Goal: Navigation & Orientation: Find specific page/section

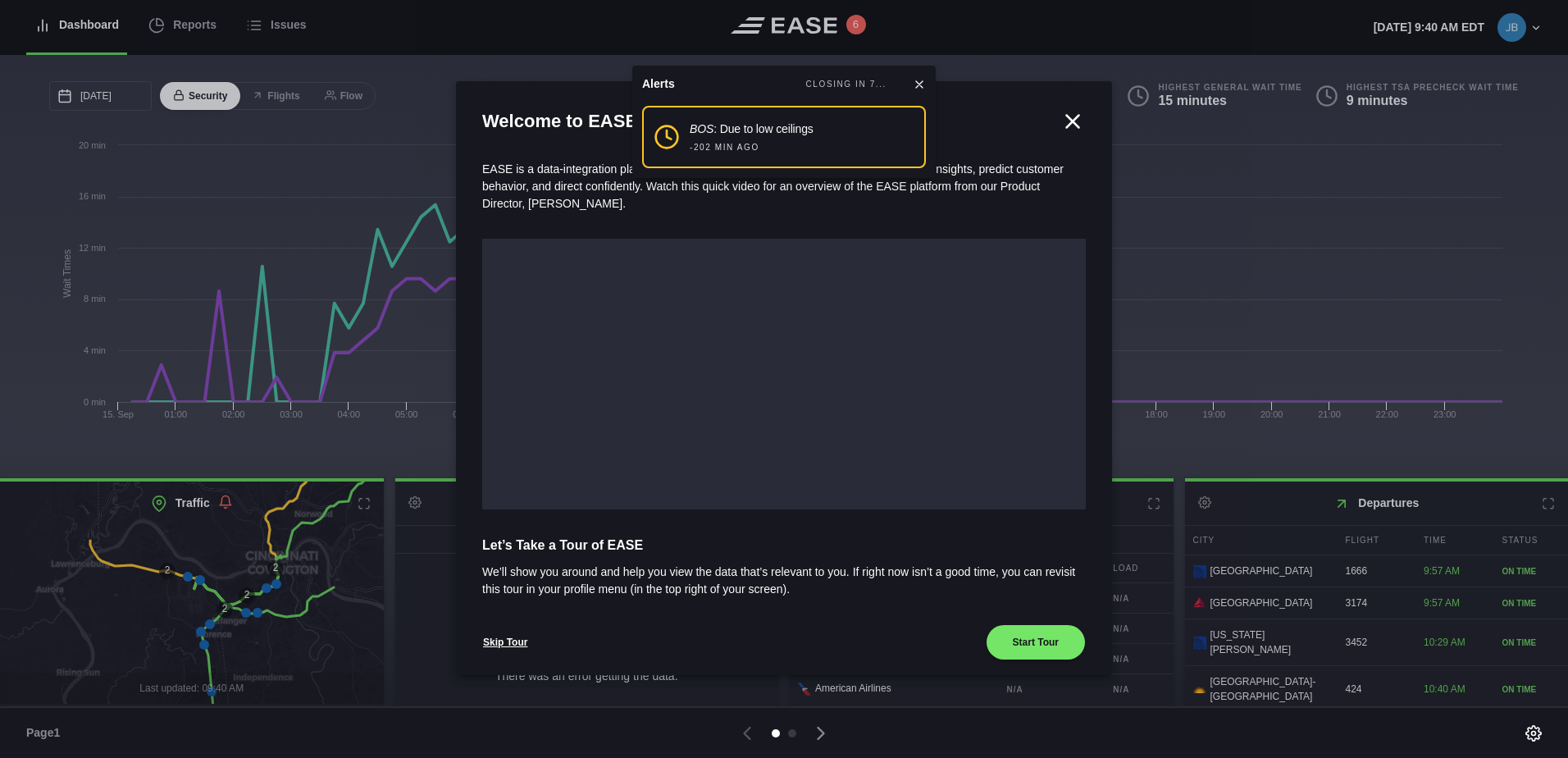
click at [919, 80] on icon at bounding box center [919, 84] width 13 height 13
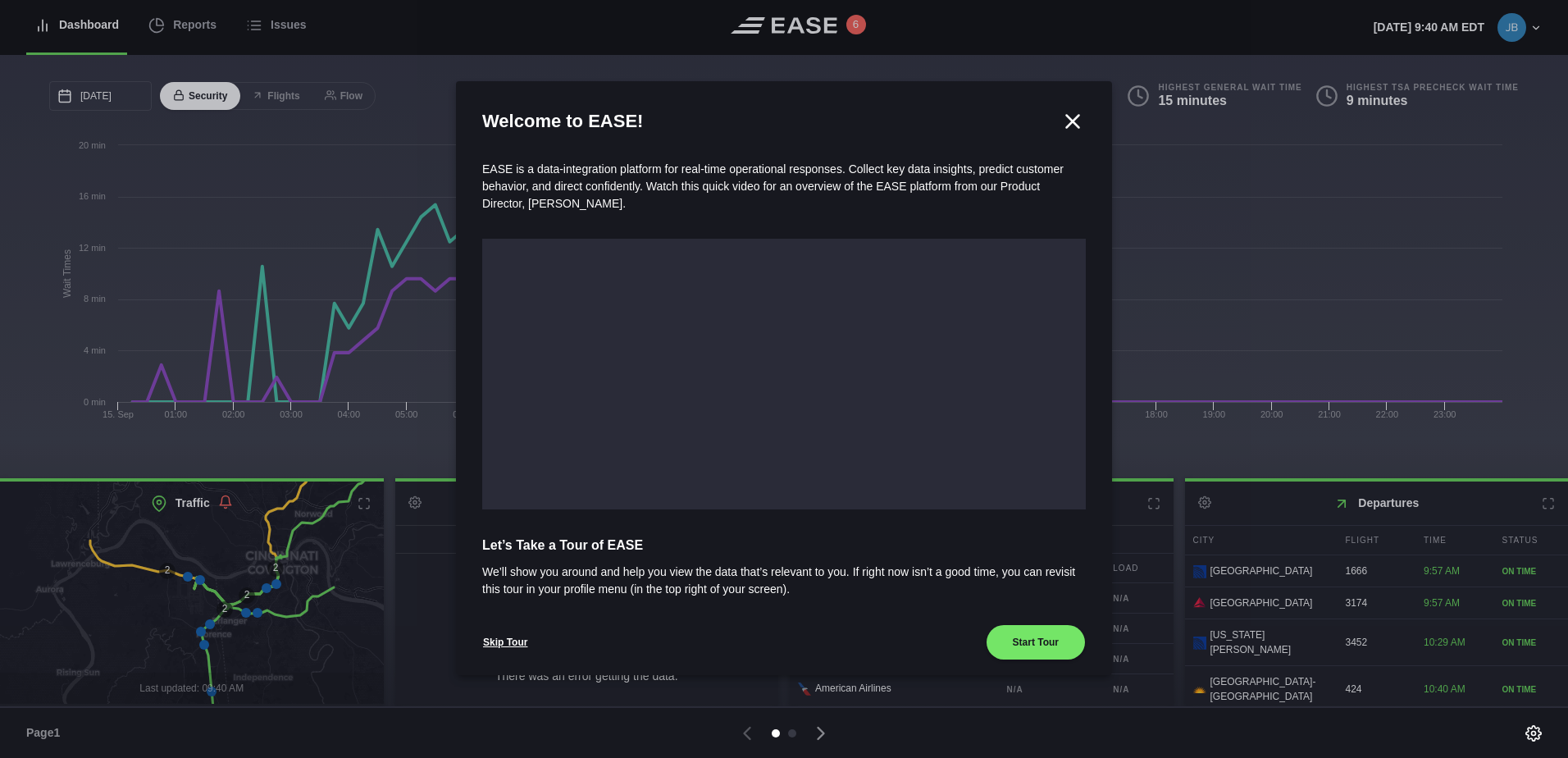
click at [1064, 118] on icon at bounding box center [1073, 121] width 25 height 25
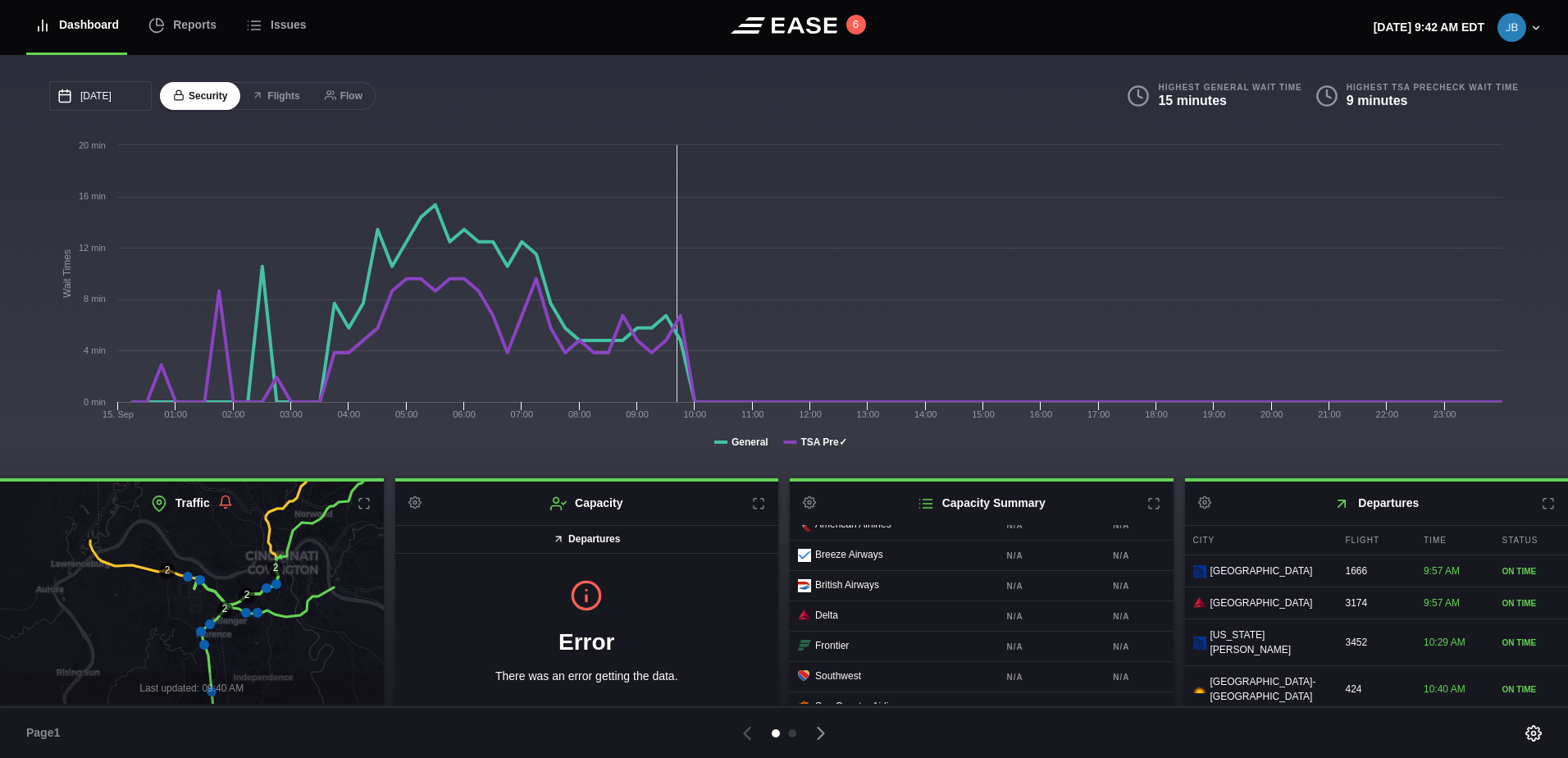
scroll to position [10, 0]
click at [823, 734] on icon at bounding box center [821, 733] width 6 height 12
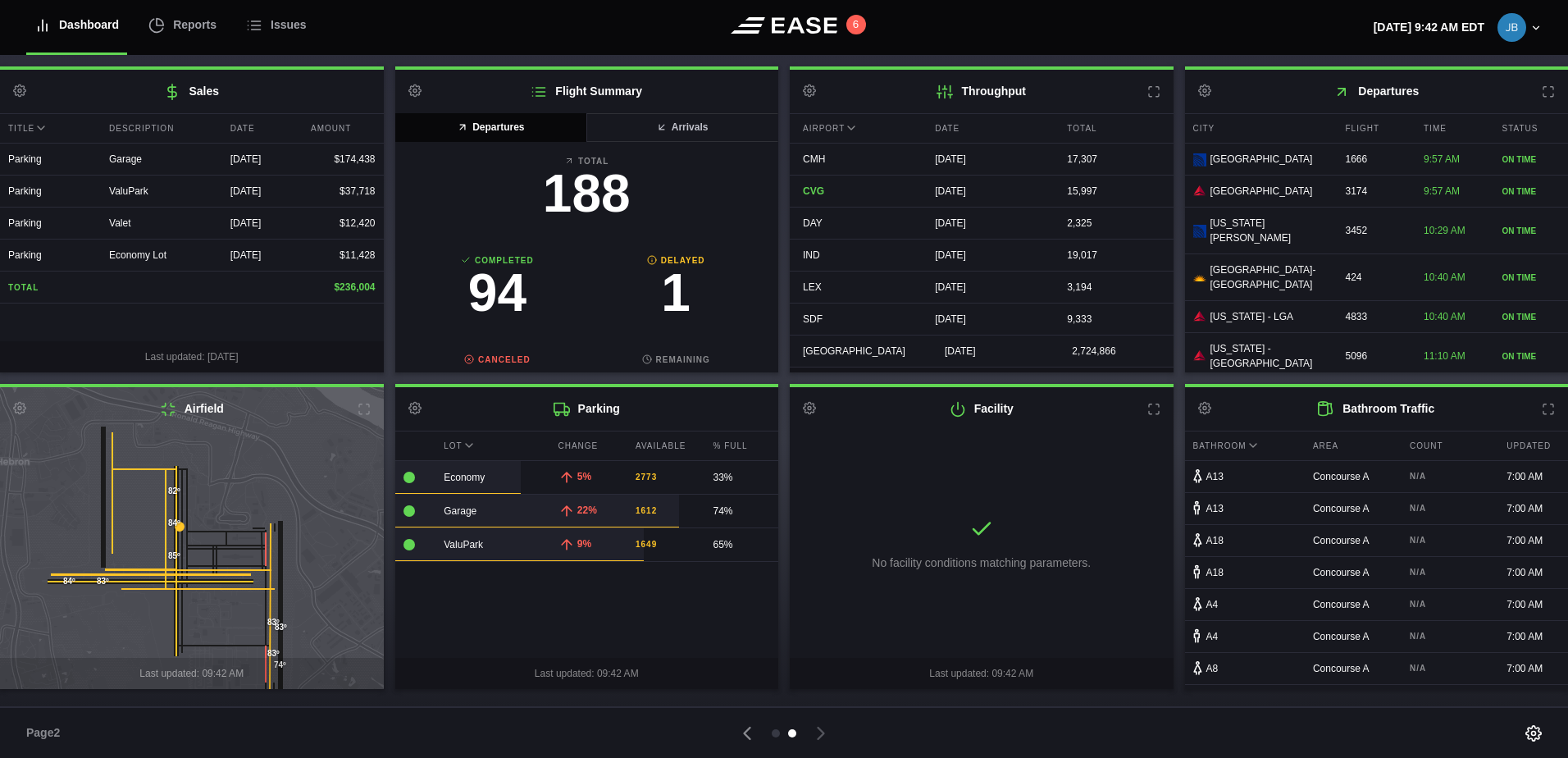
click at [1535, 33] on icon at bounding box center [1537, 28] width 12 height 12
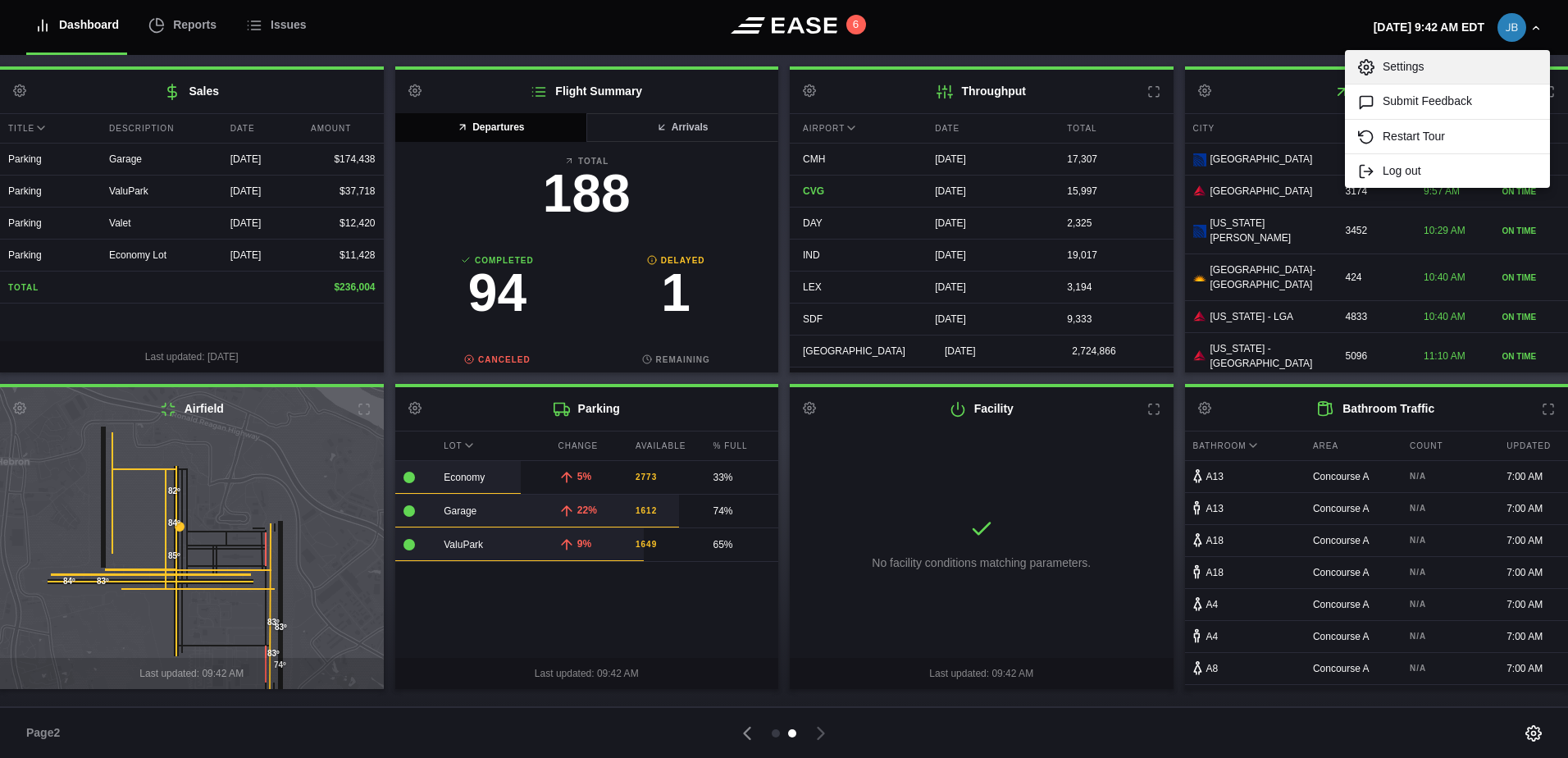
click at [1416, 63] on link "Settings" at bounding box center [1448, 67] width 205 height 34
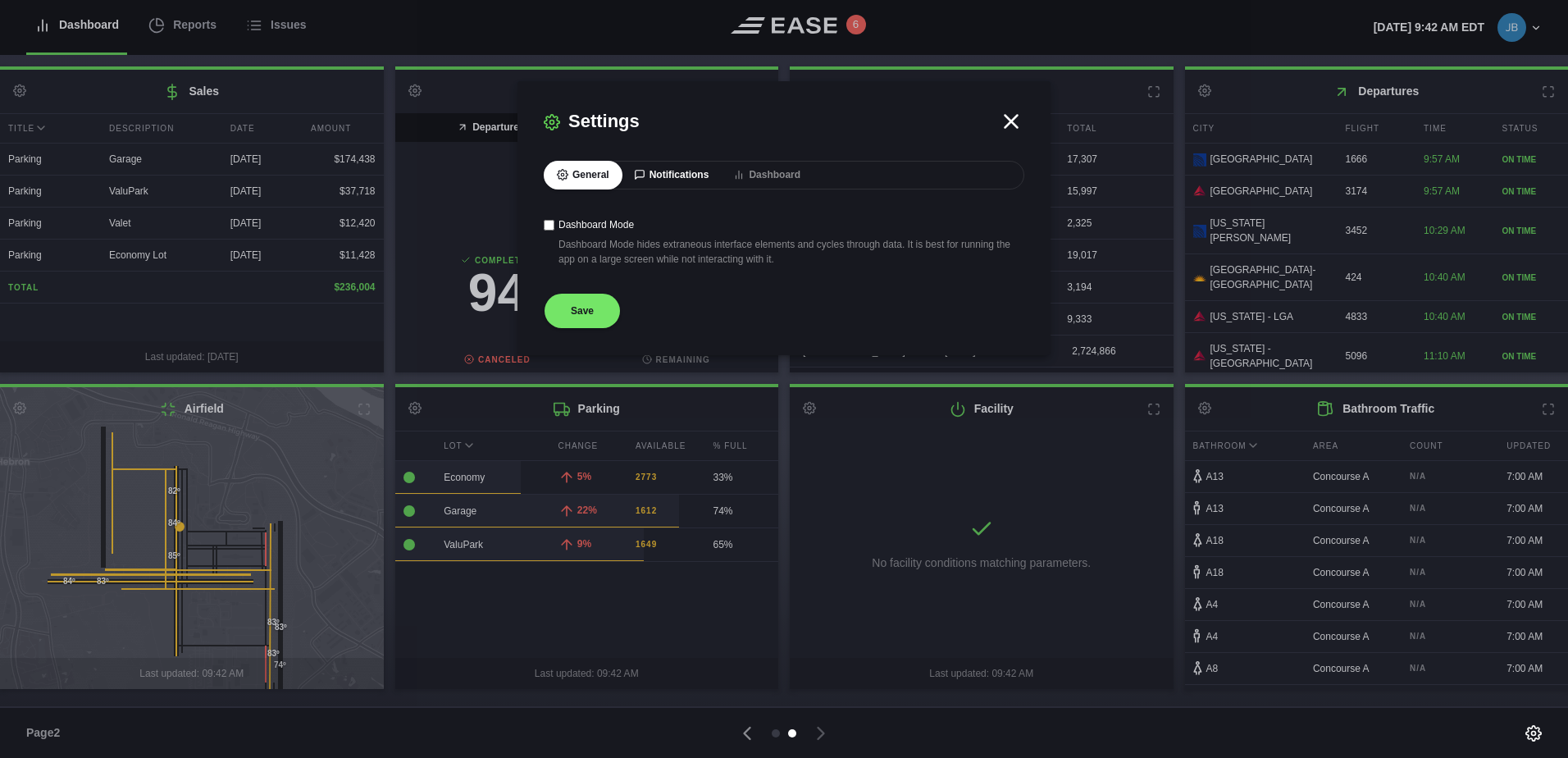
click at [661, 180] on button "Notifications" at bounding box center [672, 176] width 102 height 29
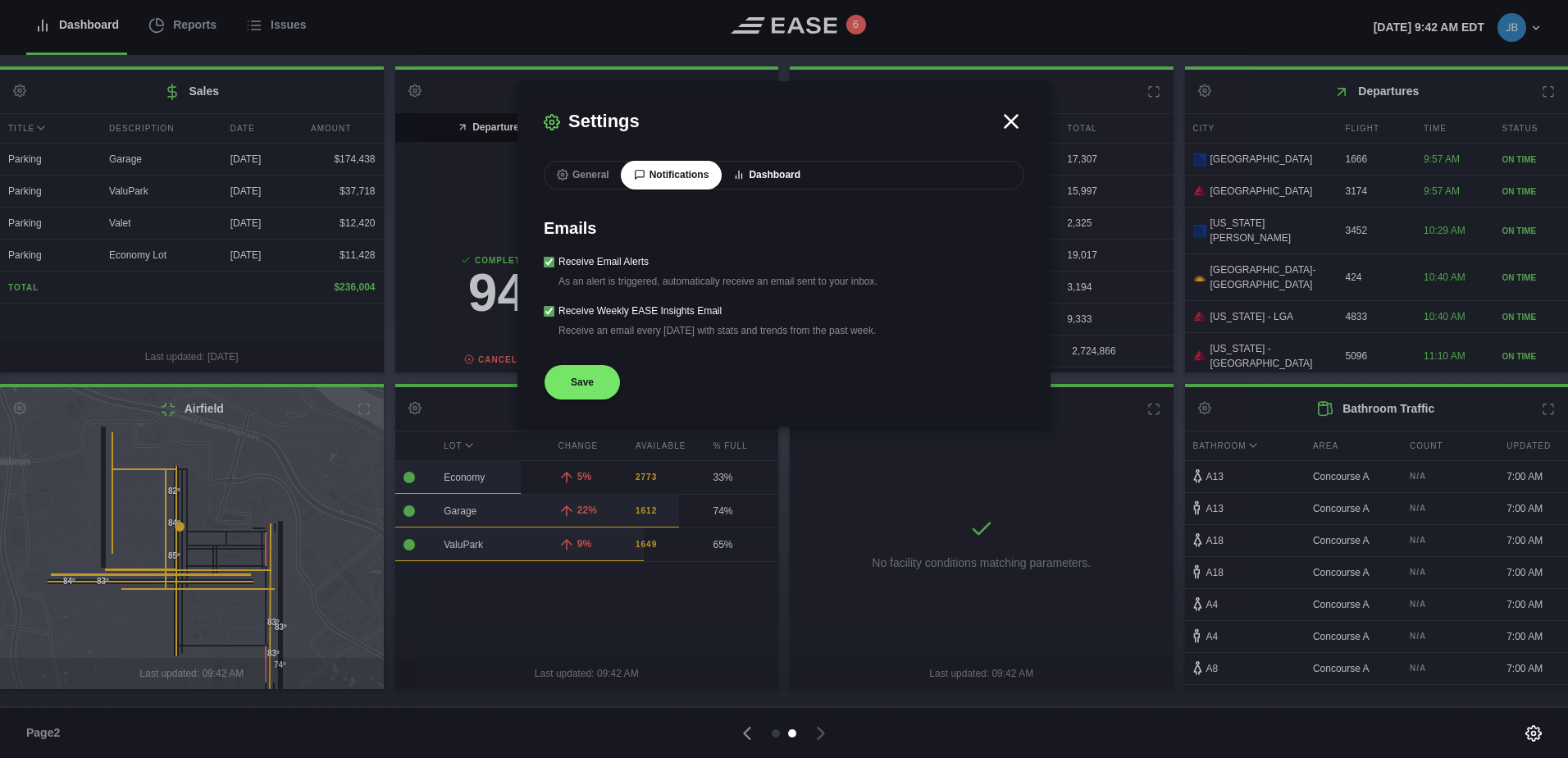
click at [777, 174] on button "Dashboard" at bounding box center [767, 176] width 93 height 29
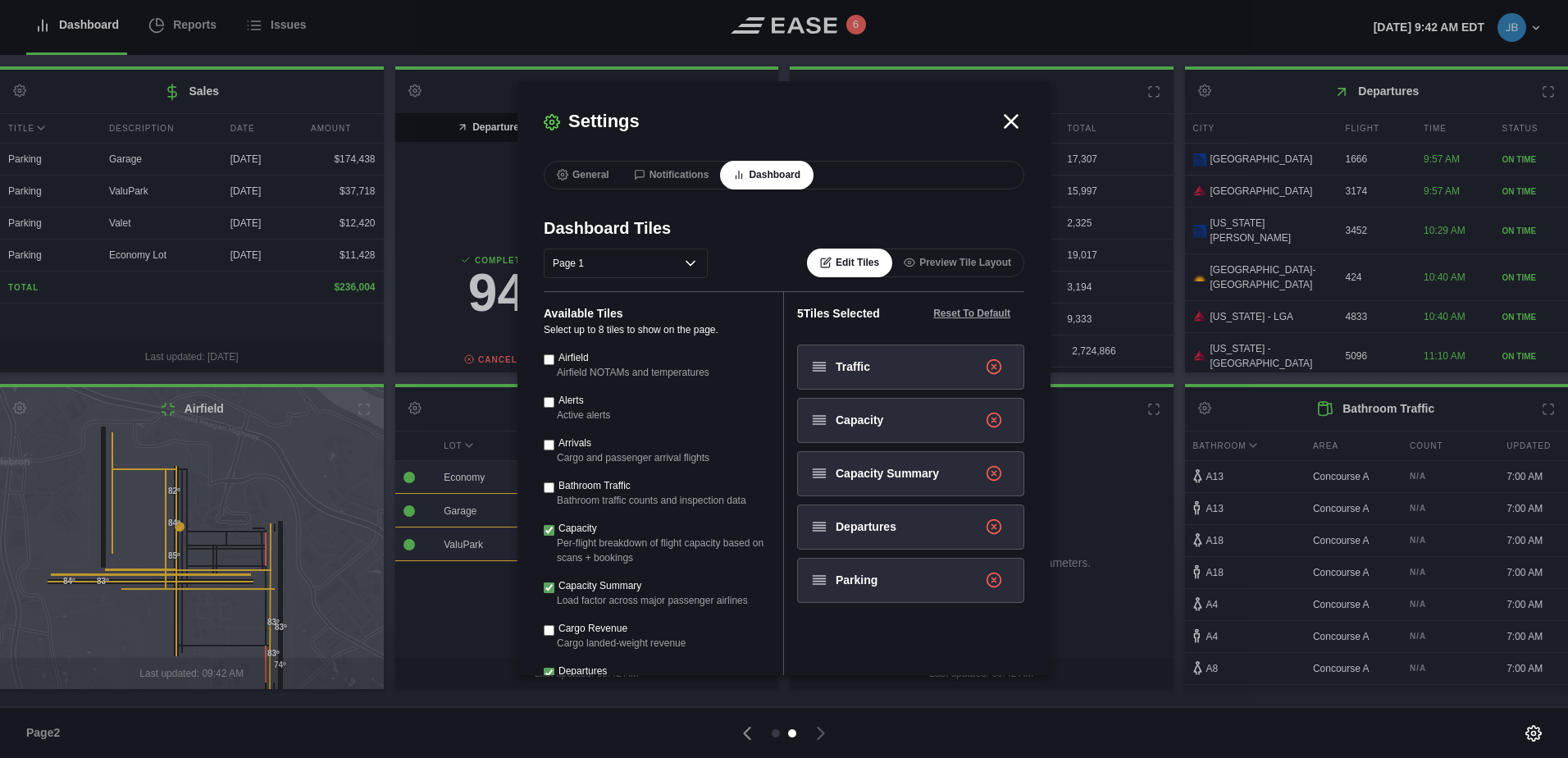
click at [1006, 120] on icon at bounding box center [1012, 120] width 13 height 13
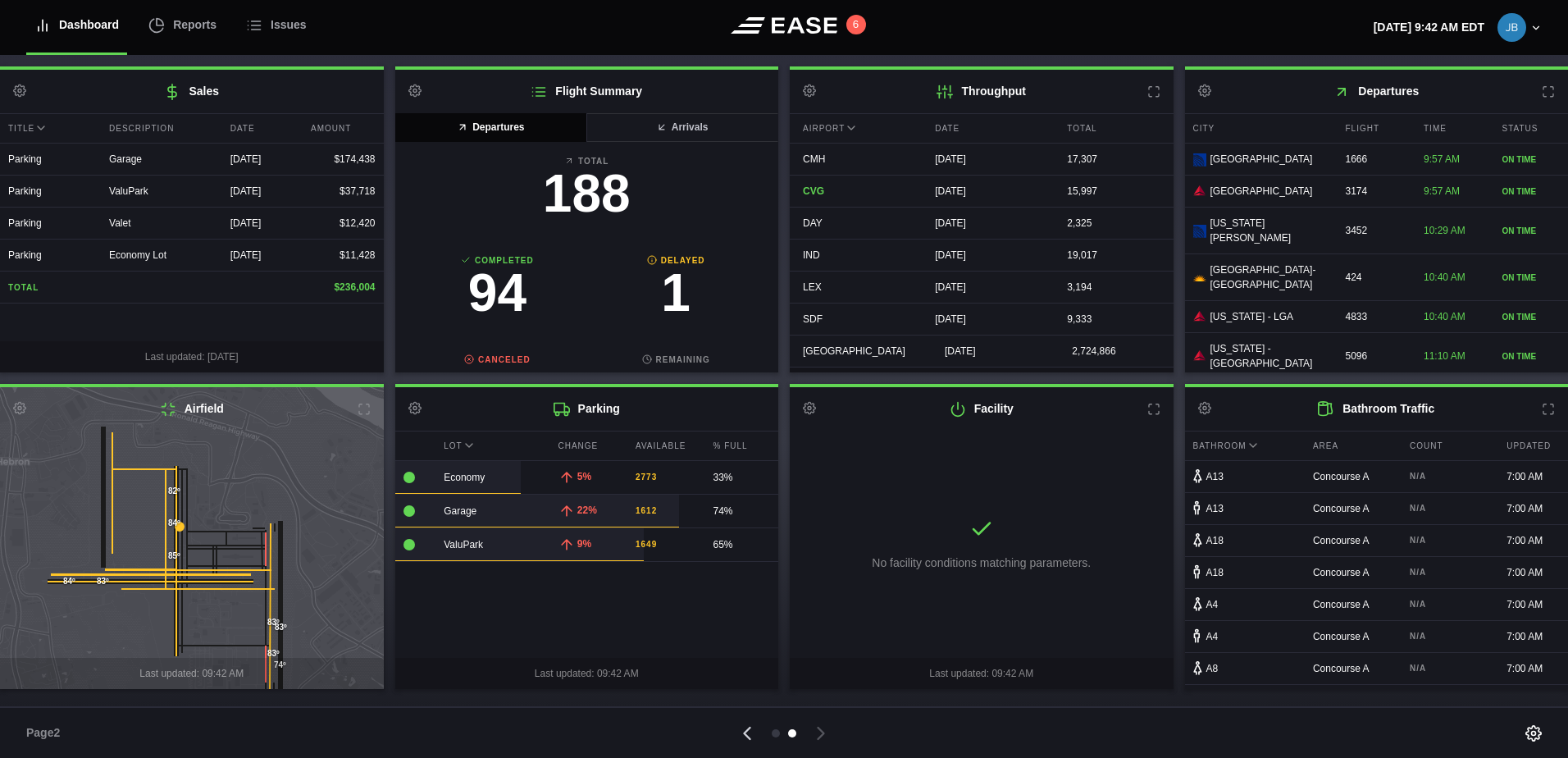
click at [746, 729] on icon at bounding box center [747, 733] width 23 height 23
